Goal: Task Accomplishment & Management: Complete application form

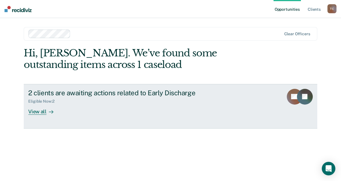
click at [37, 111] on div "View all" at bounding box center [44, 109] width 32 height 11
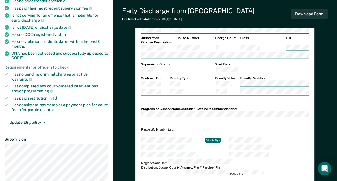
scroll to position [169, 0]
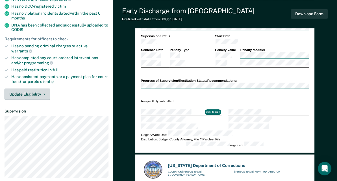
click at [43, 94] on icon "button" at bounding box center [44, 94] width 2 height 1
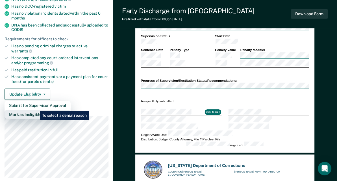
click at [36, 110] on button "Mark as Ineligible" at bounding box center [38, 114] width 66 height 9
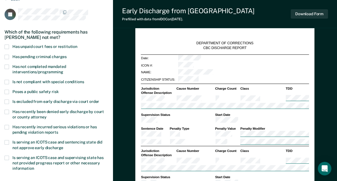
scroll to position [56, 0]
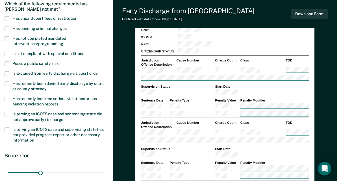
click at [10, 98] on label "Has recently incurred serious violations or has pending violation reports" at bounding box center [57, 102] width 104 height 11
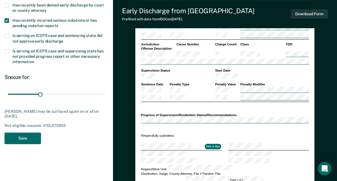
scroll to position [141, 0]
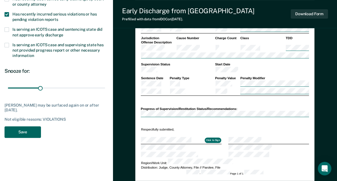
click at [22, 132] on button "Save" at bounding box center [23, 132] width 36 height 12
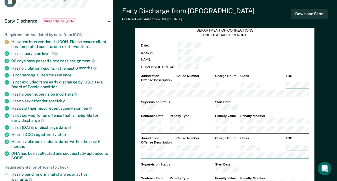
scroll to position [0, 0]
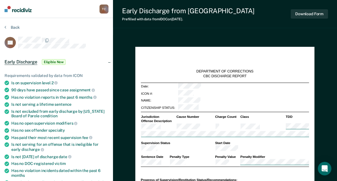
type textarea "x"
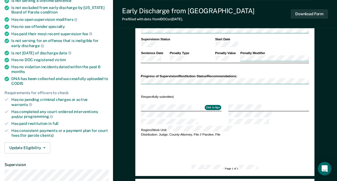
scroll to position [113, 0]
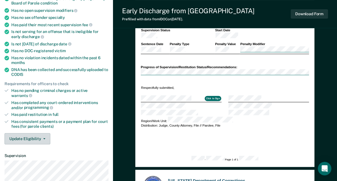
click at [35, 135] on button "Update Eligibility" at bounding box center [28, 138] width 46 height 11
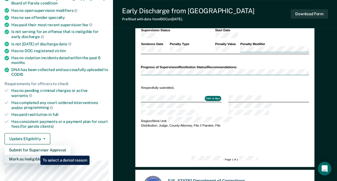
click at [36, 155] on button "Mark as Ineligible" at bounding box center [38, 159] width 66 height 9
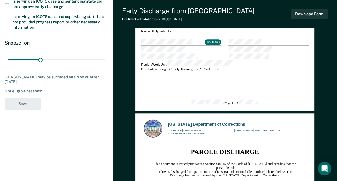
scroll to position [226, 0]
